Goal: Find contact information: Find contact information

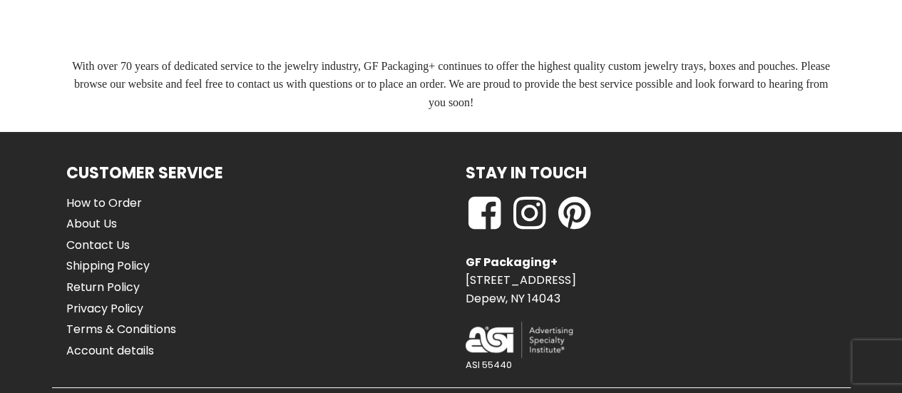
scroll to position [1274, 0]
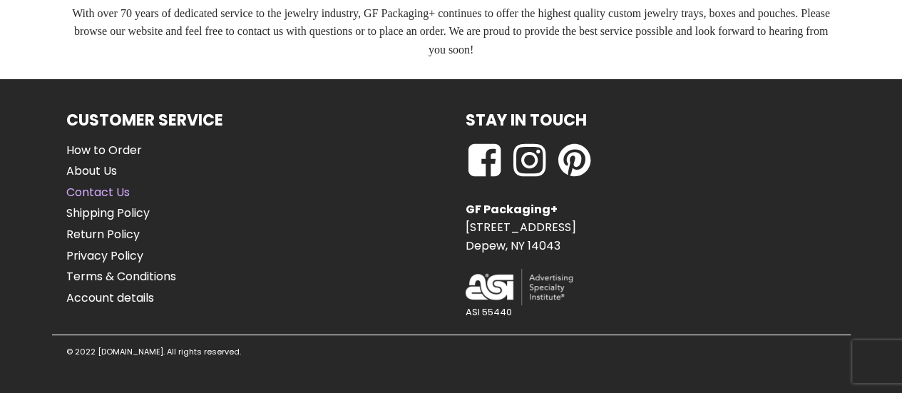
click at [117, 189] on link "Contact Us" at bounding box center [121, 192] width 110 height 19
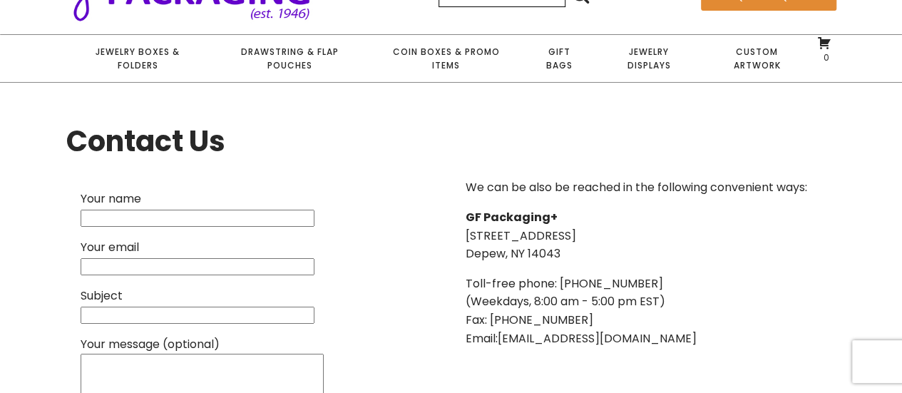
scroll to position [214, 0]
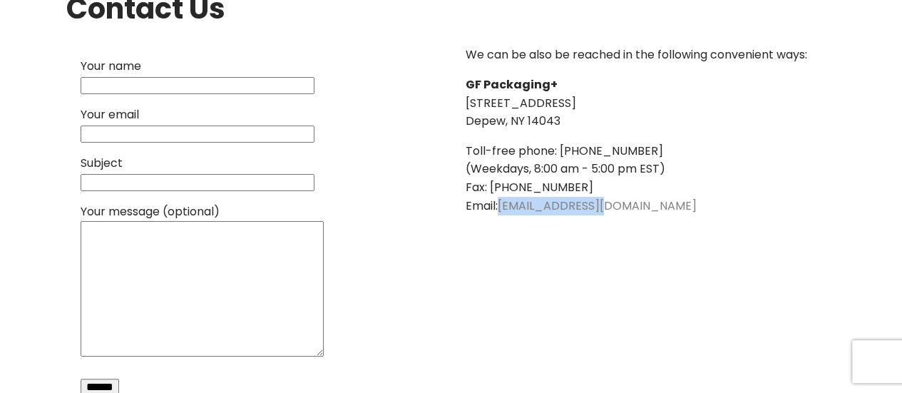
drag, startPoint x: 615, startPoint y: 206, endPoint x: 501, endPoint y: 200, distance: 113.5
click at [501, 200] on p "Toll-free phone: [PHONE_NUMBER] (Weekdays, 8:00 am - 5:00 pm EST) Fax: [PHONE_N…" at bounding box center [637, 178] width 342 height 73
copy link "[EMAIL_ADDRESS][DOMAIN_NAME]"
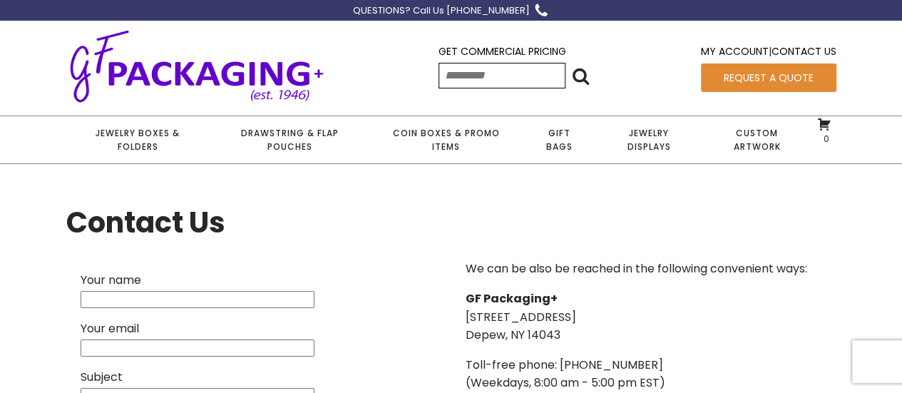
scroll to position [0, 0]
